Goal: Book appointment/travel/reservation

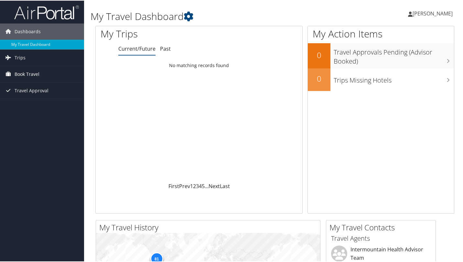
click at [22, 75] on span "Book Travel" at bounding box center [27, 74] width 25 height 16
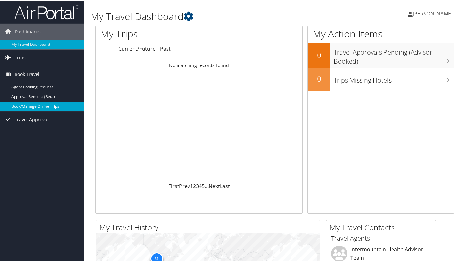
click at [35, 107] on link "Book/Manage Online Trips" at bounding box center [42, 106] width 84 height 10
click at [424, 10] on span "[PERSON_NAME]" at bounding box center [432, 12] width 40 height 7
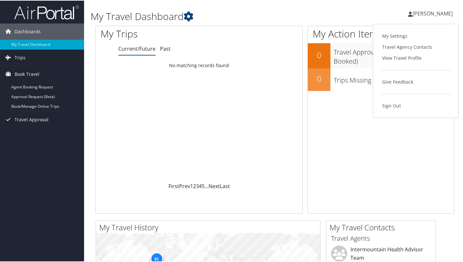
click at [365, 141] on div "My Action Items 0 Travel Approvals Pending (Advisor Booked) 0 Trips Missing Hot…" at bounding box center [380, 119] width 147 height 188
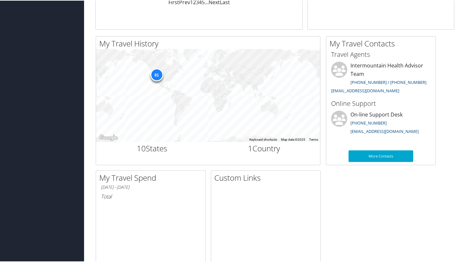
scroll to position [232, 0]
